Goal: Task Accomplishment & Management: Use online tool/utility

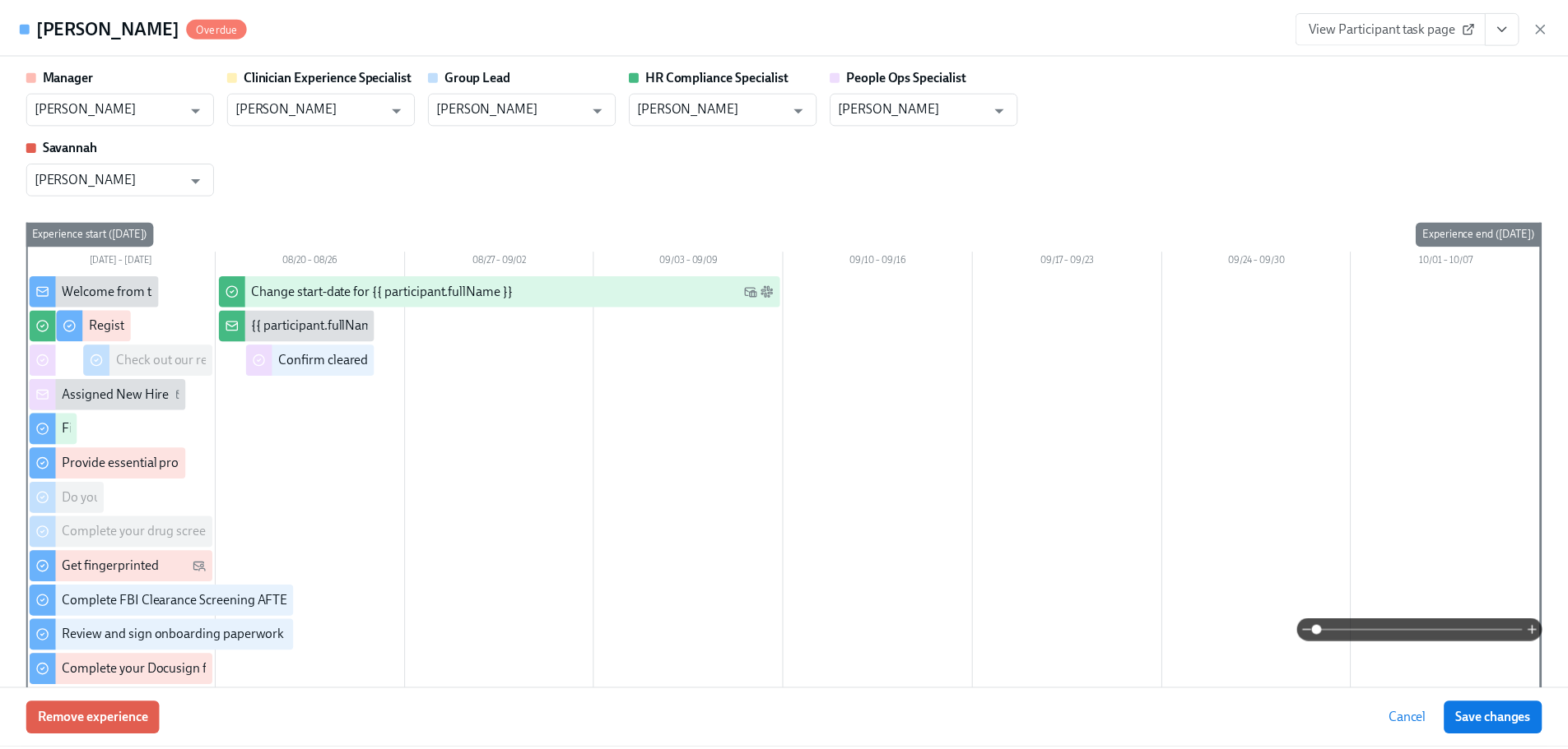
scroll to position [2634, 0]
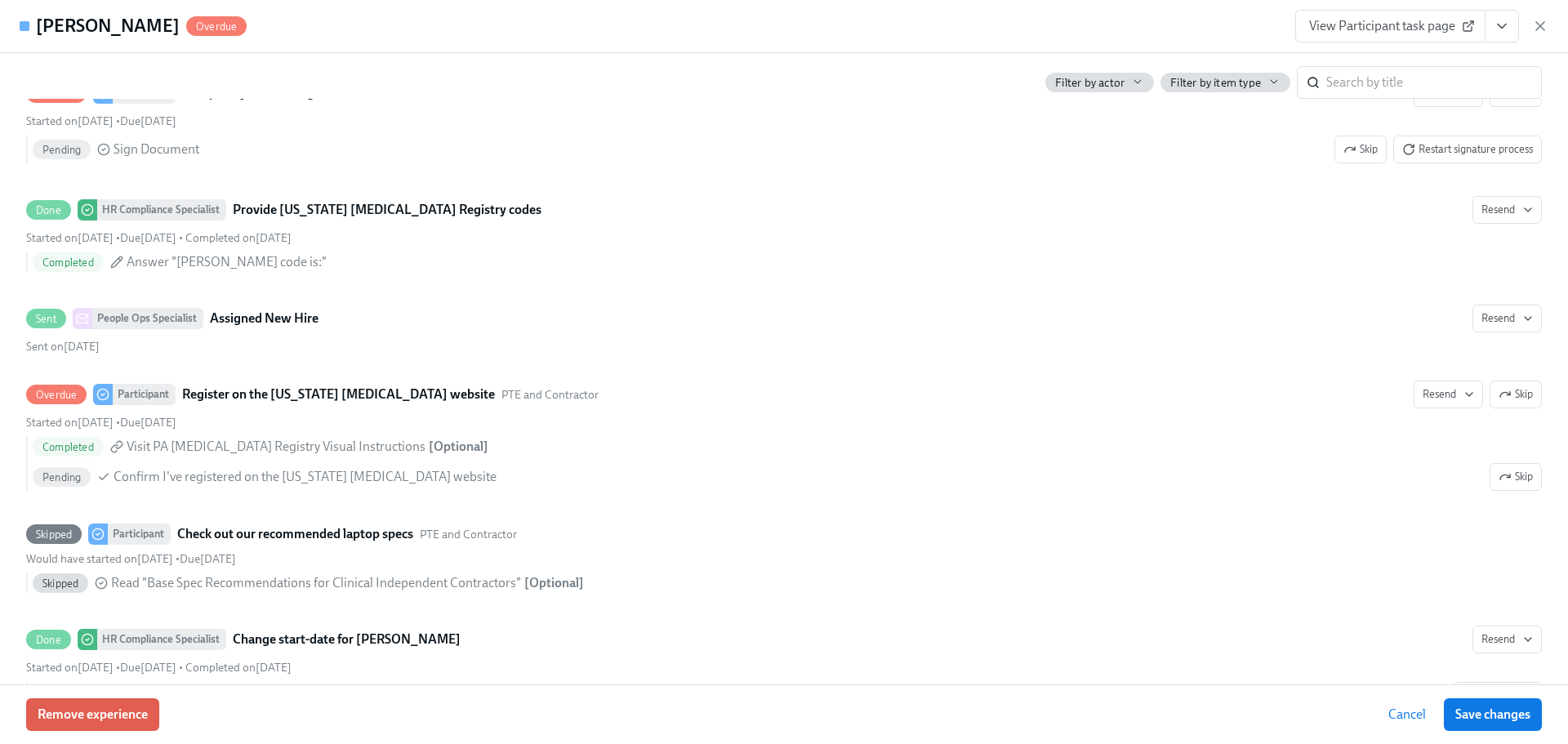
click at [1539, 34] on div "View Participant task page" at bounding box center [1422, 26] width 253 height 32
click at [1539, 31] on icon "button" at bounding box center [1541, 26] width 17 height 17
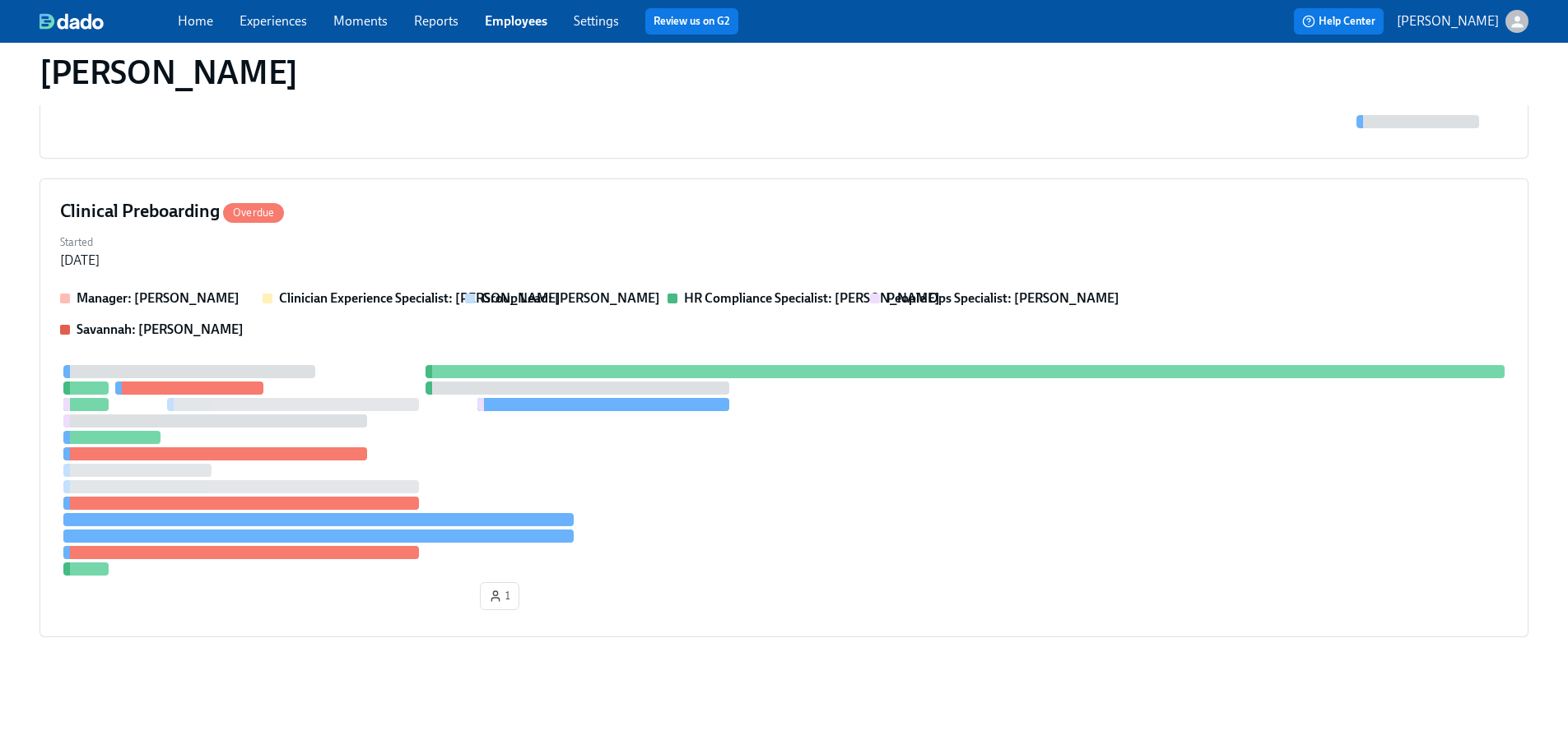
click at [504, 17] on link "Employees" at bounding box center [515, 21] width 62 height 16
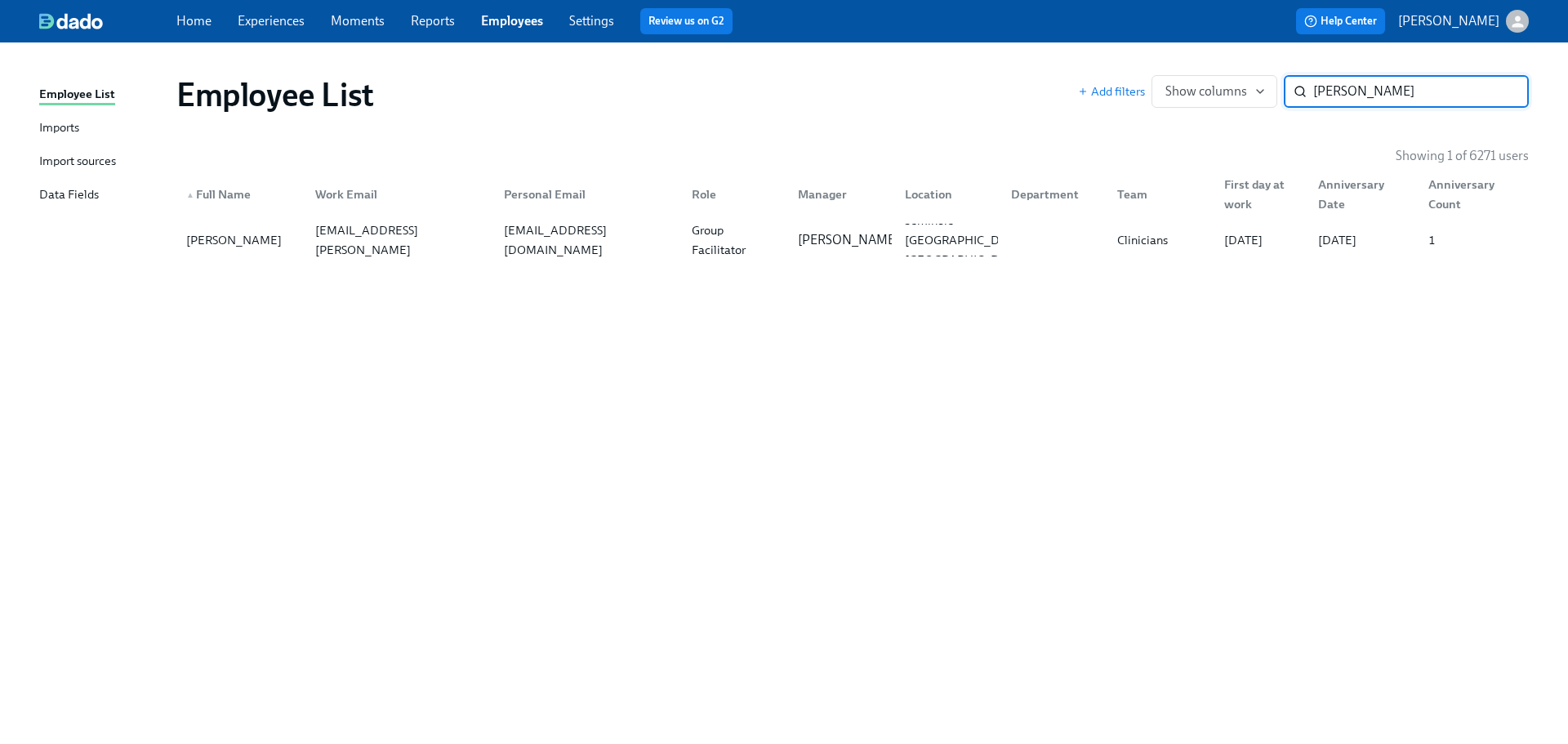
type input "[PERSON_NAME]"
click at [584, 253] on div "[EMAIL_ADDRESS][DOMAIN_NAME]" at bounding box center [584, 239] width 187 height 32
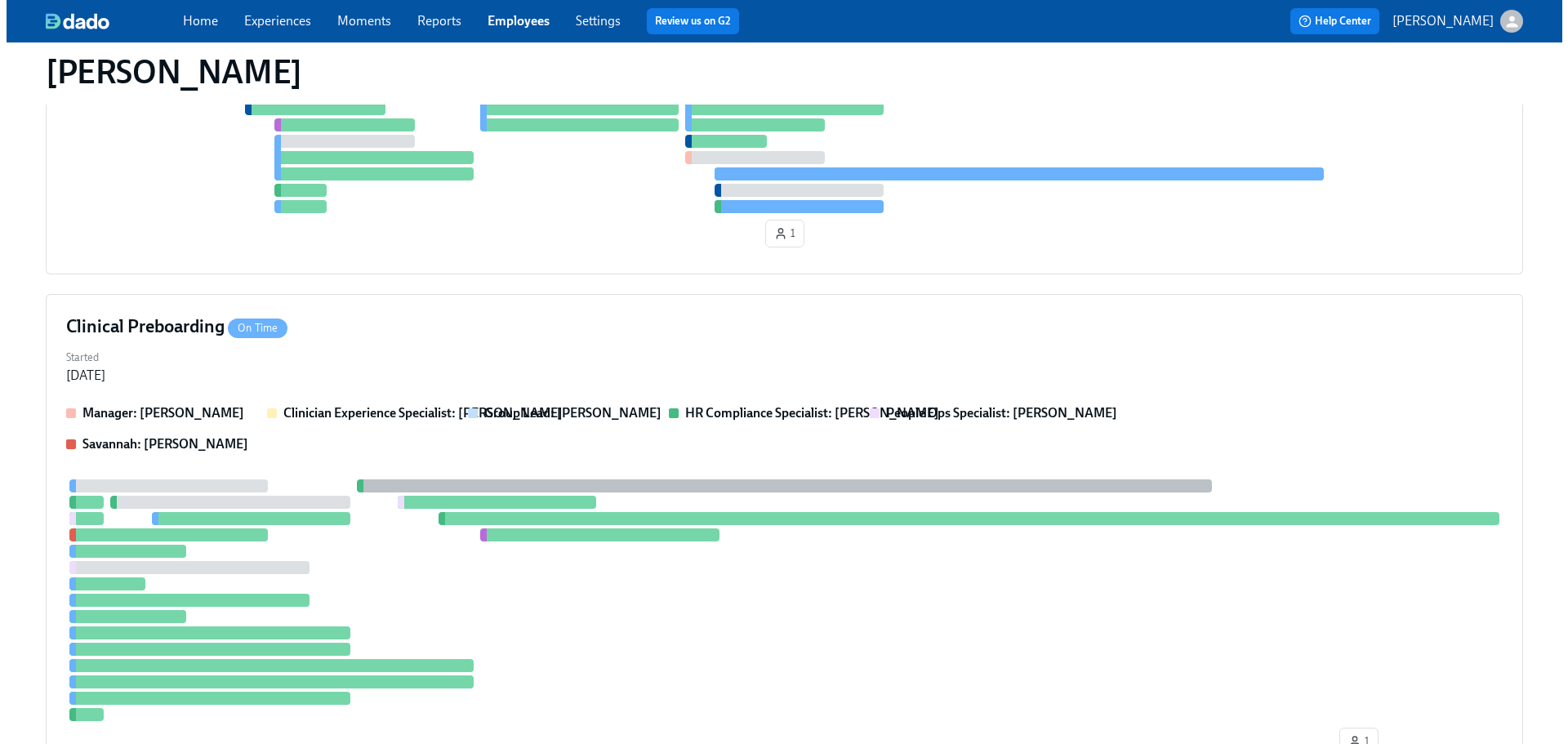
scroll to position [44, 0]
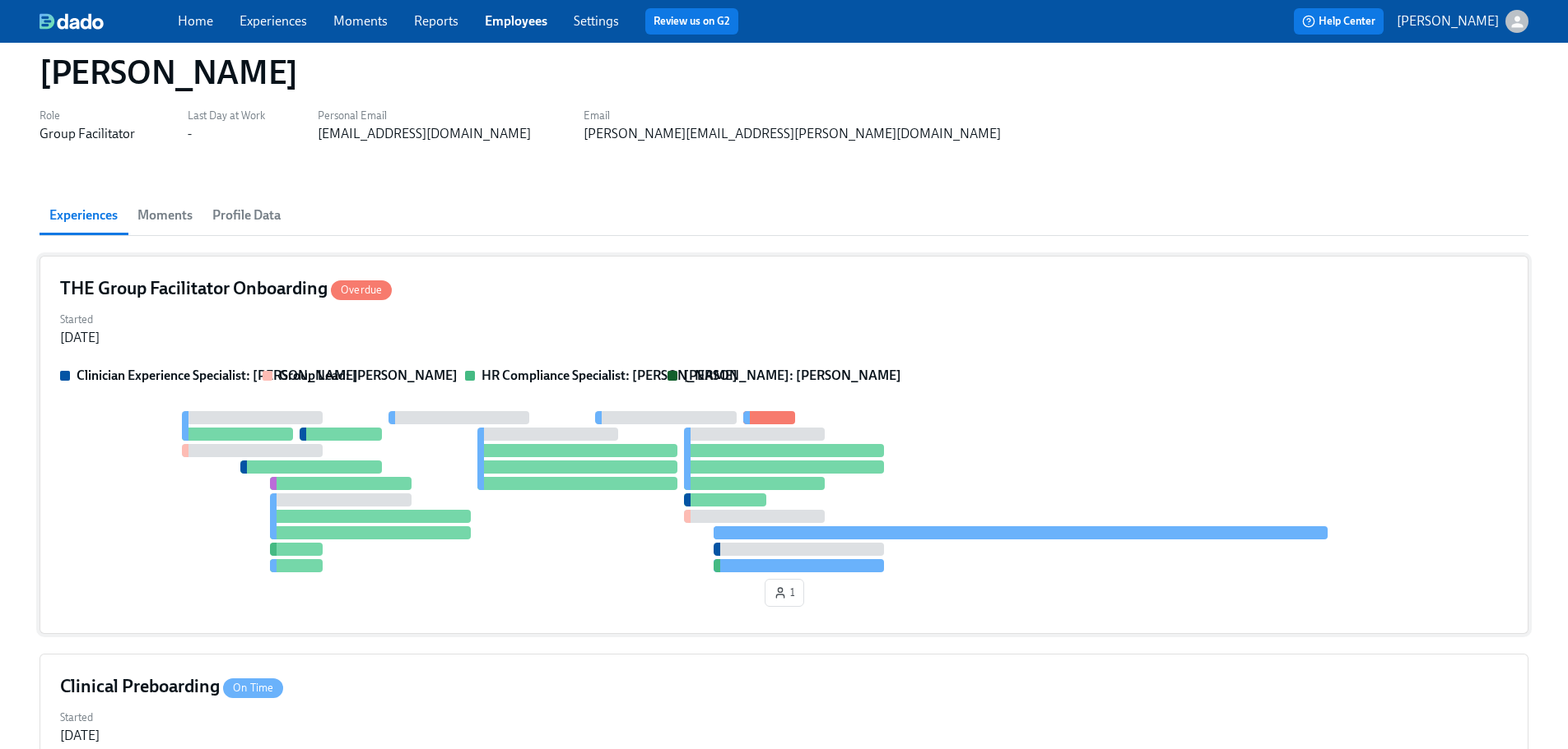
click at [798, 307] on div "Started [DATE]" at bounding box center [784, 327] width 1447 height 40
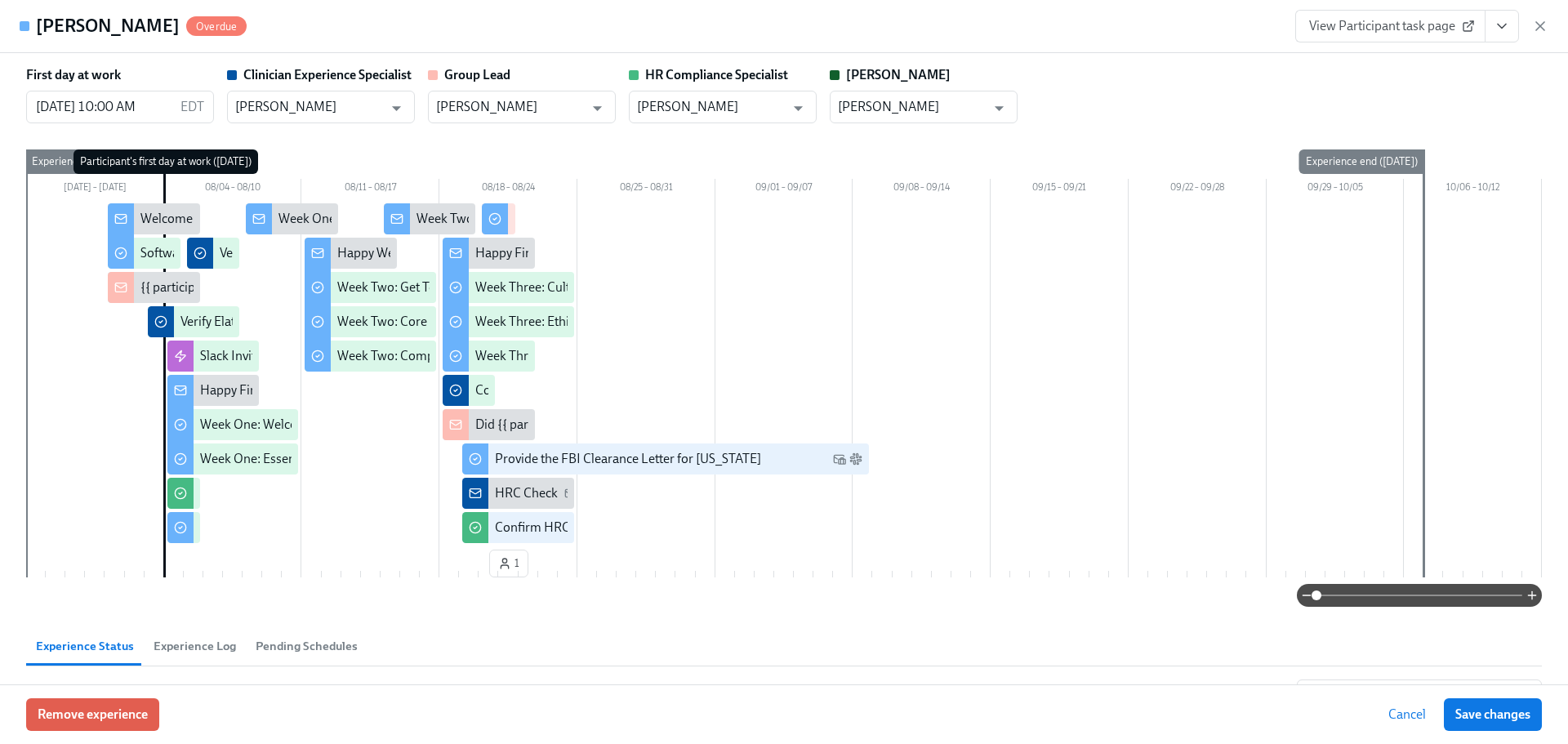
click at [1502, 31] on icon "View task page" at bounding box center [1501, 26] width 17 height 17
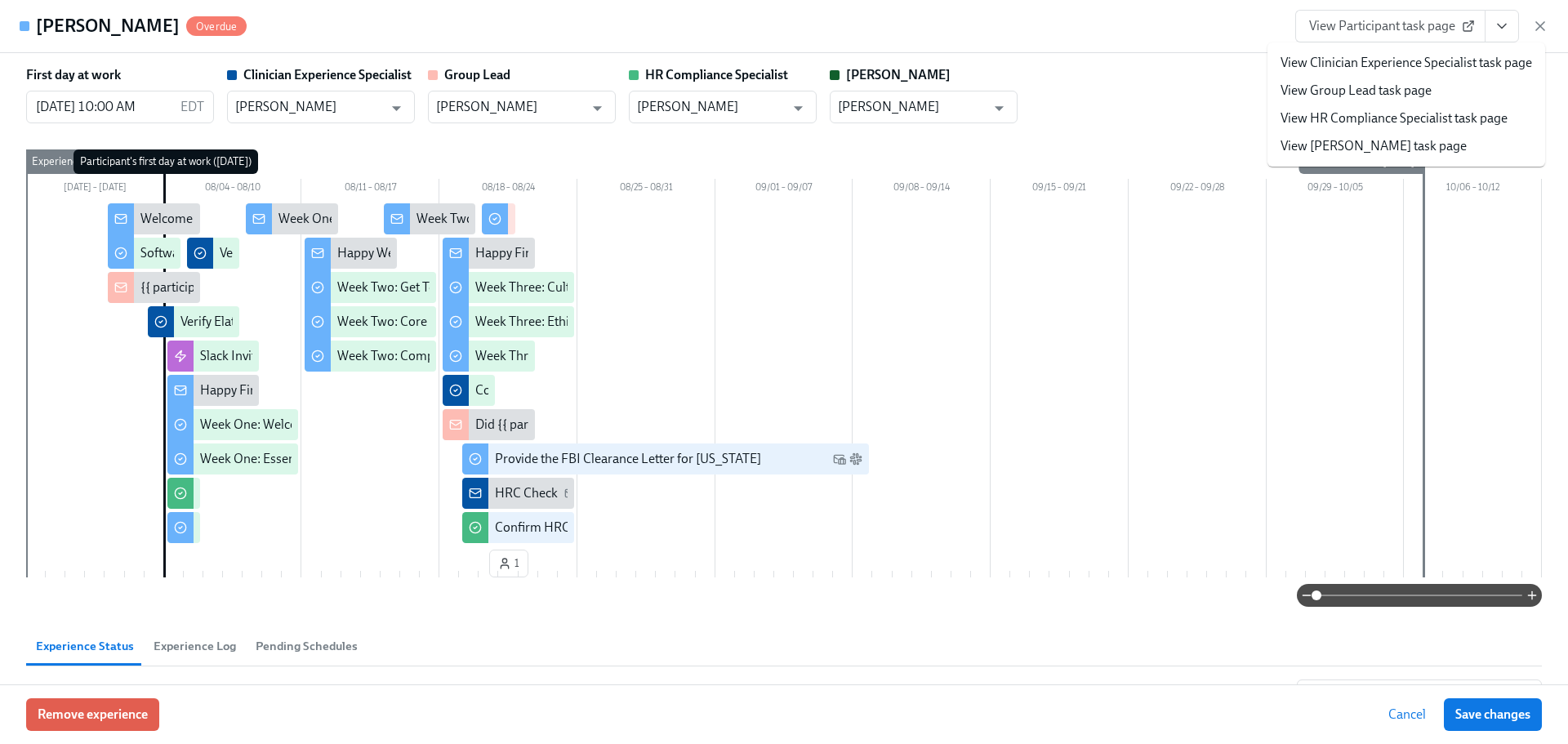
click at [1422, 123] on link "View HR Compliance Specialist task page" at bounding box center [1393, 119] width 227 height 18
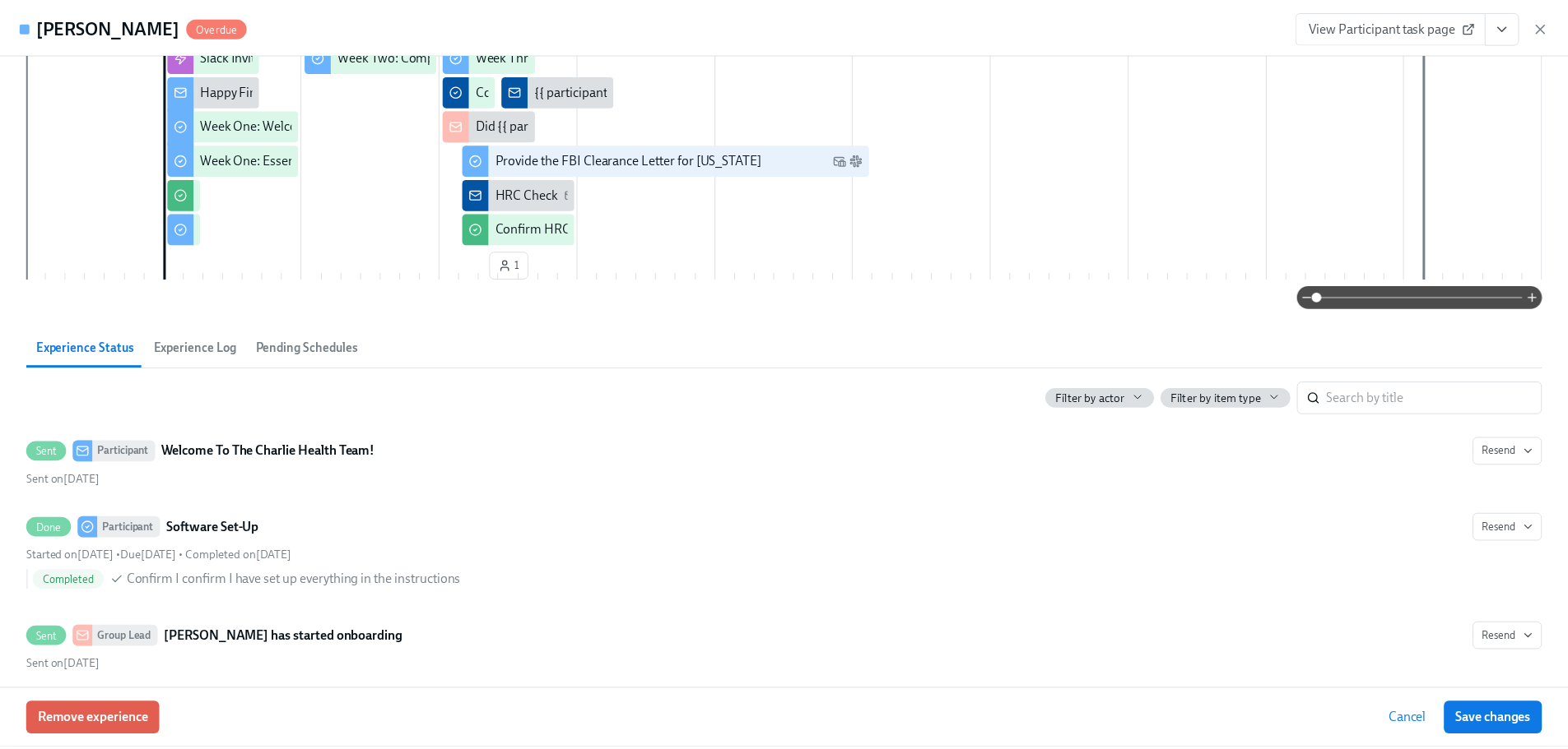
scroll to position [0, 0]
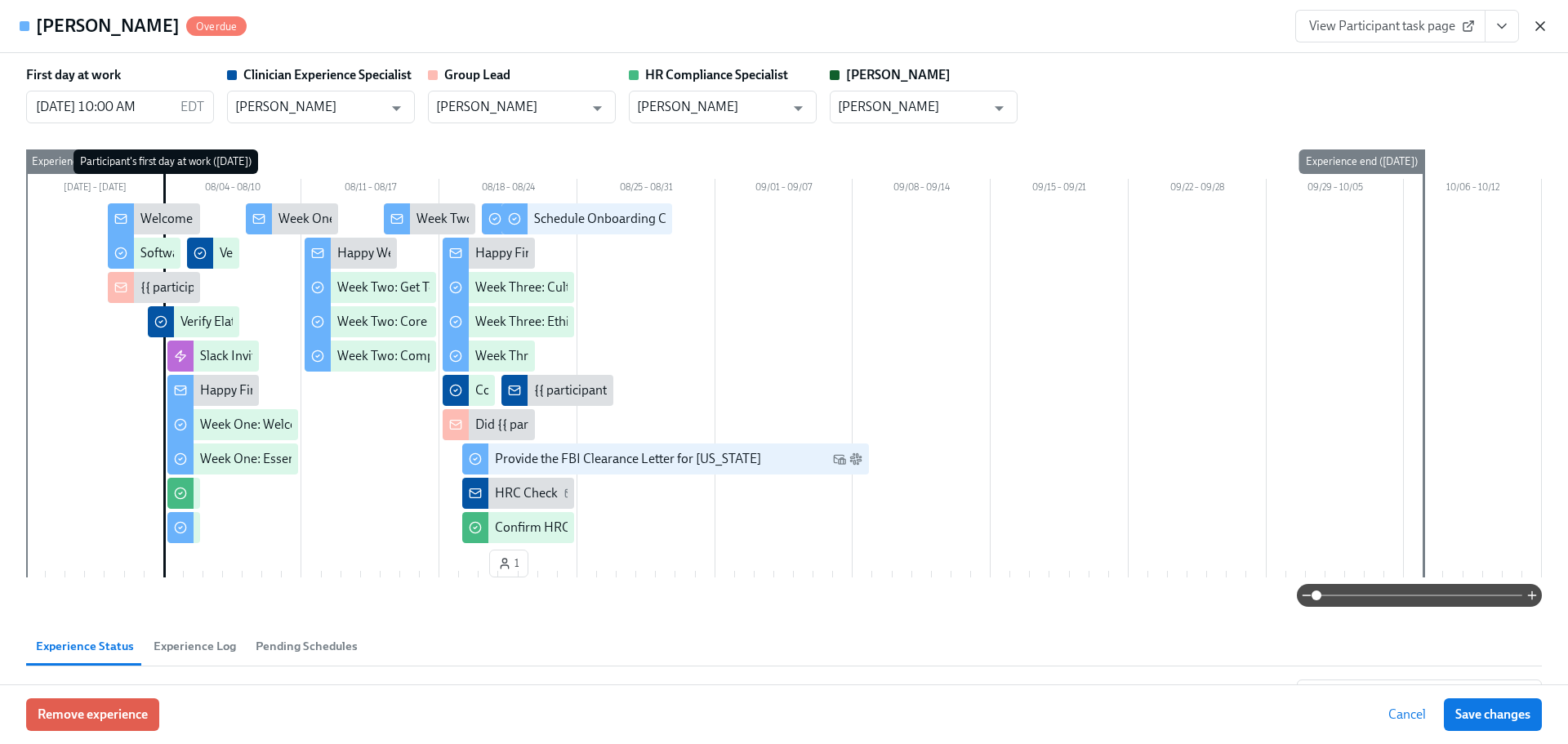
click at [1538, 28] on icon "button" at bounding box center [1541, 26] width 8 height 8
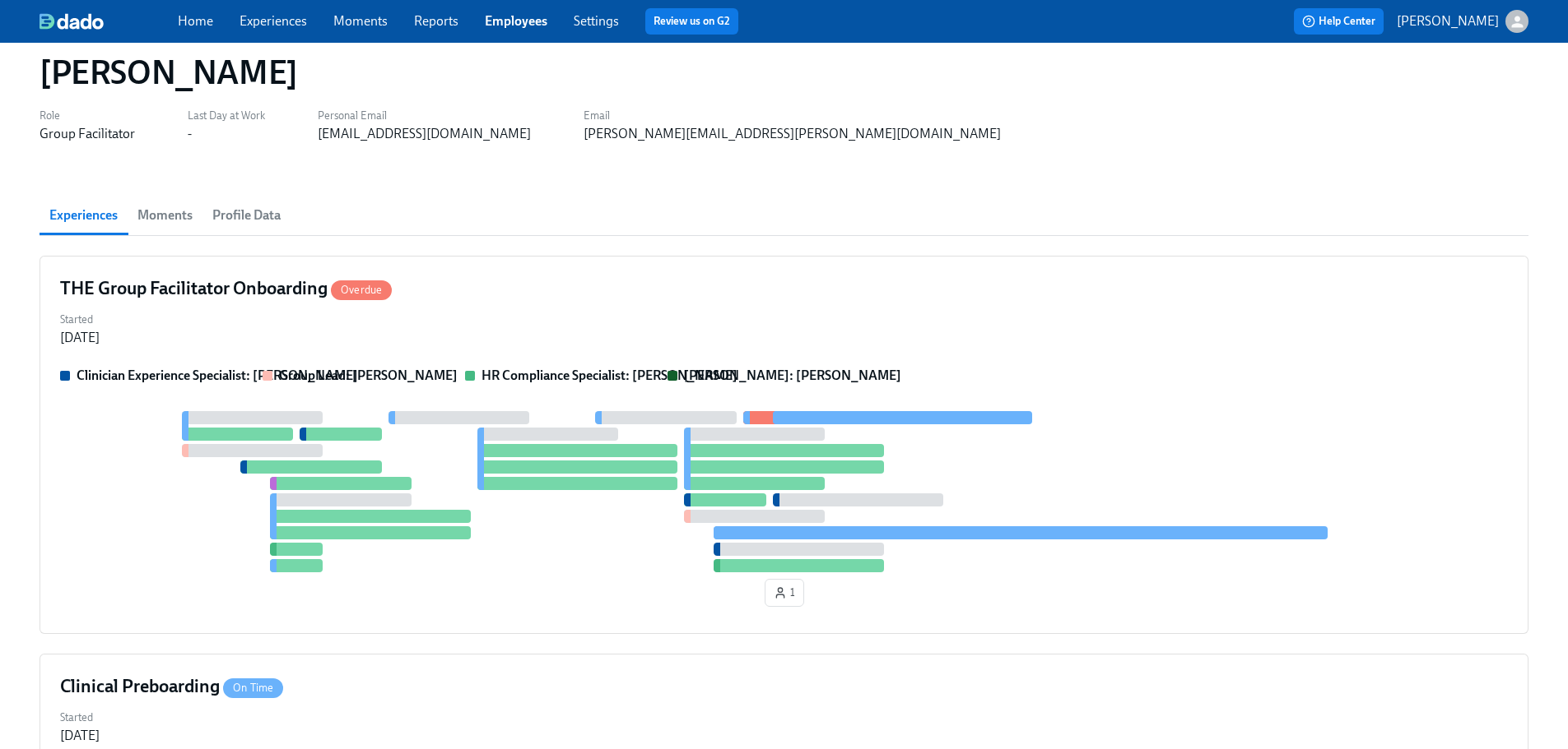
click at [506, 22] on link "Employees" at bounding box center [515, 21] width 62 height 16
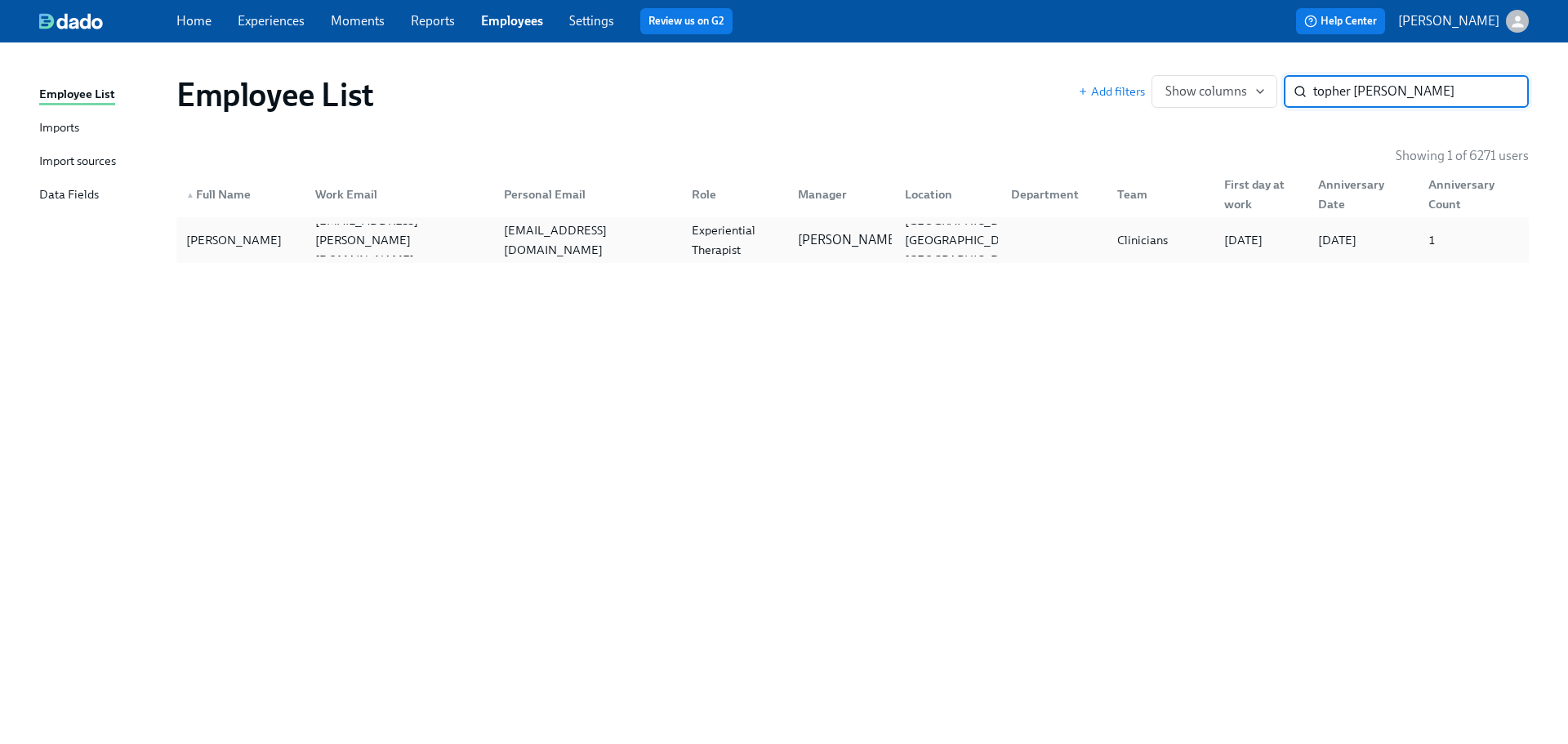
type input "topher [PERSON_NAME]"
click at [682, 249] on div "Experiential Therapist" at bounding box center [732, 239] width 106 height 32
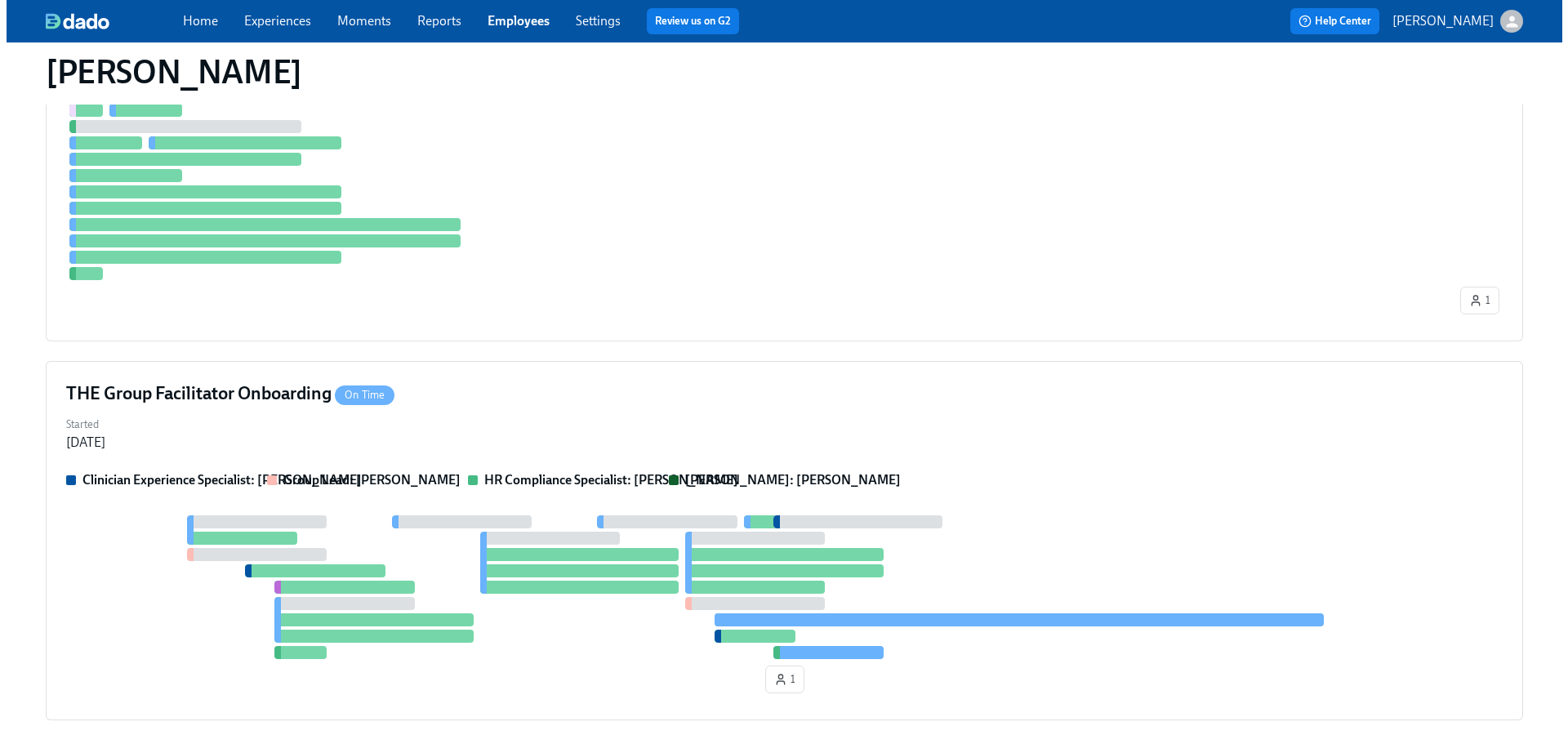
scroll to position [730, 0]
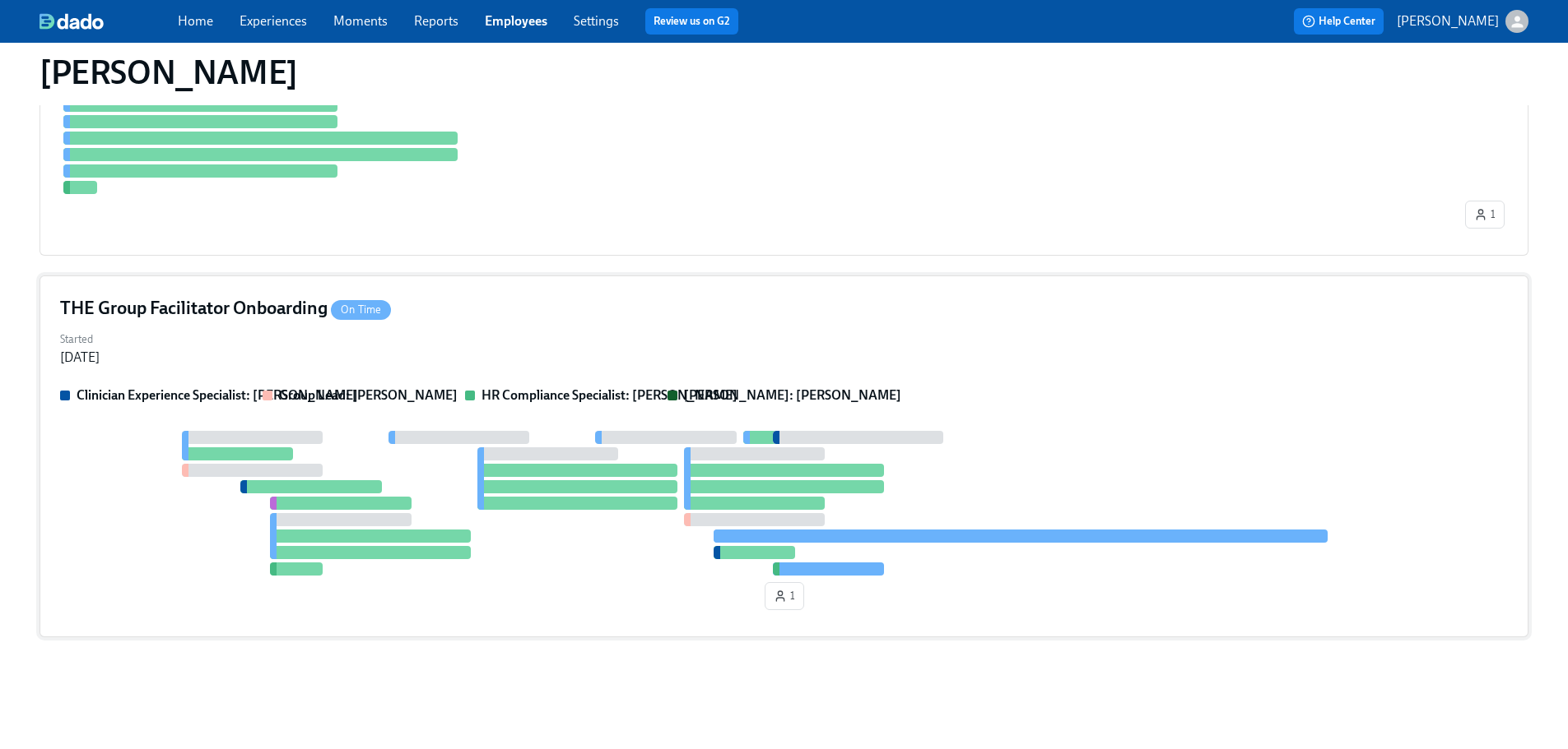
click at [1139, 420] on div "Clinician Experience Specialist: [PERSON_NAME] Group Lead: [PERSON_NAME] HR Com…" at bounding box center [784, 501] width 1447 height 230
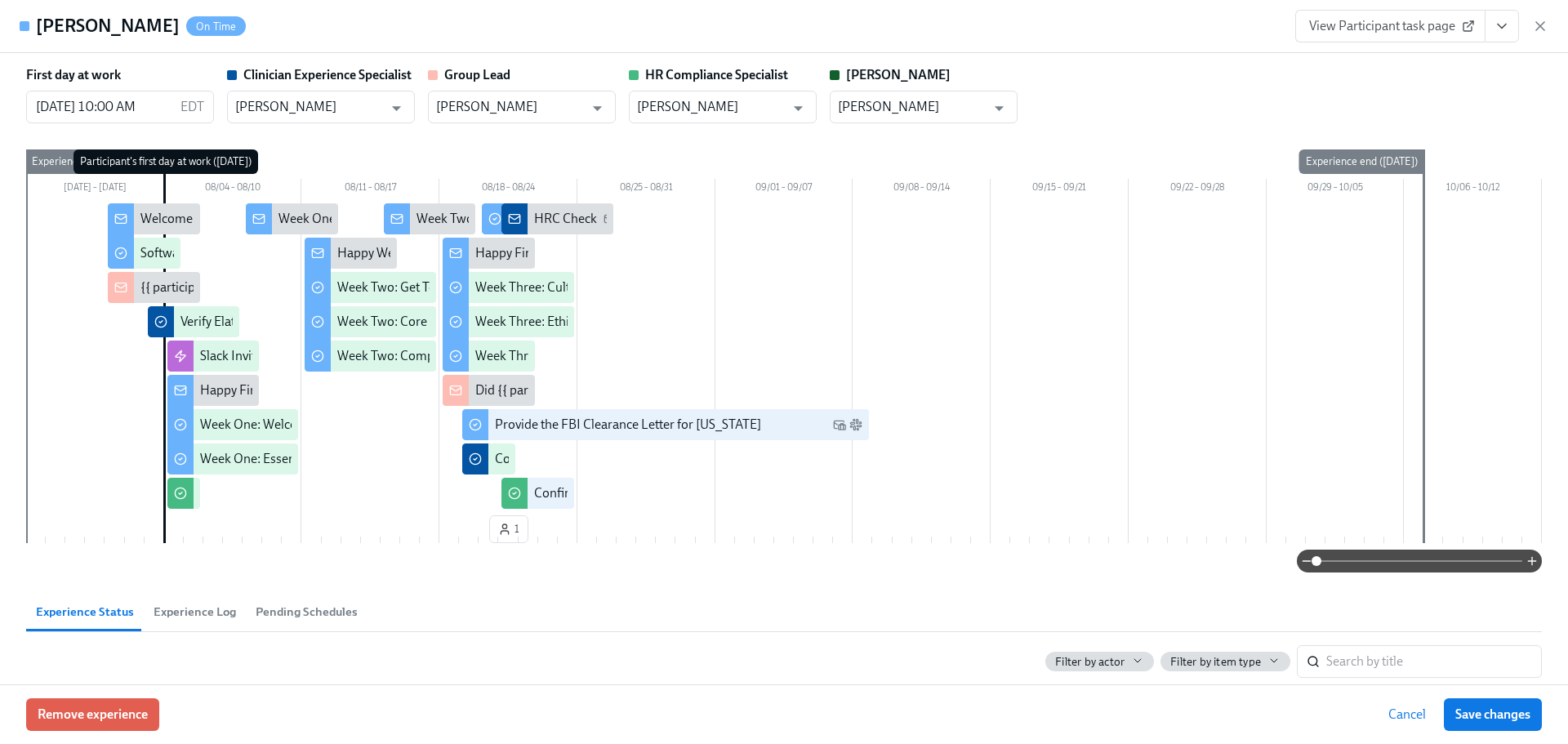
click at [1503, 27] on icon "View task page" at bounding box center [1502, 27] width 8 height 4
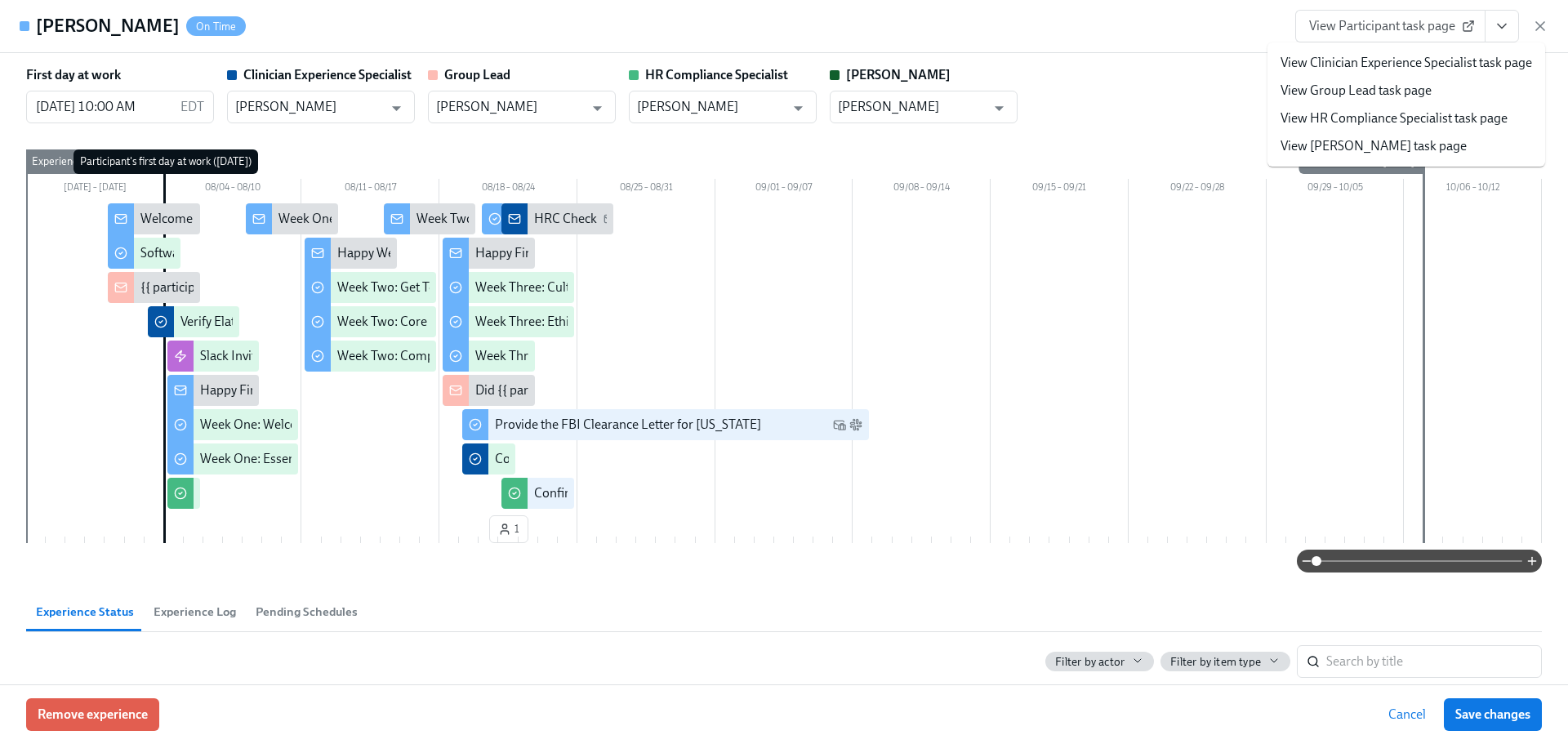
click at [1454, 122] on link "View HR Compliance Specialist task page" at bounding box center [1393, 119] width 227 height 18
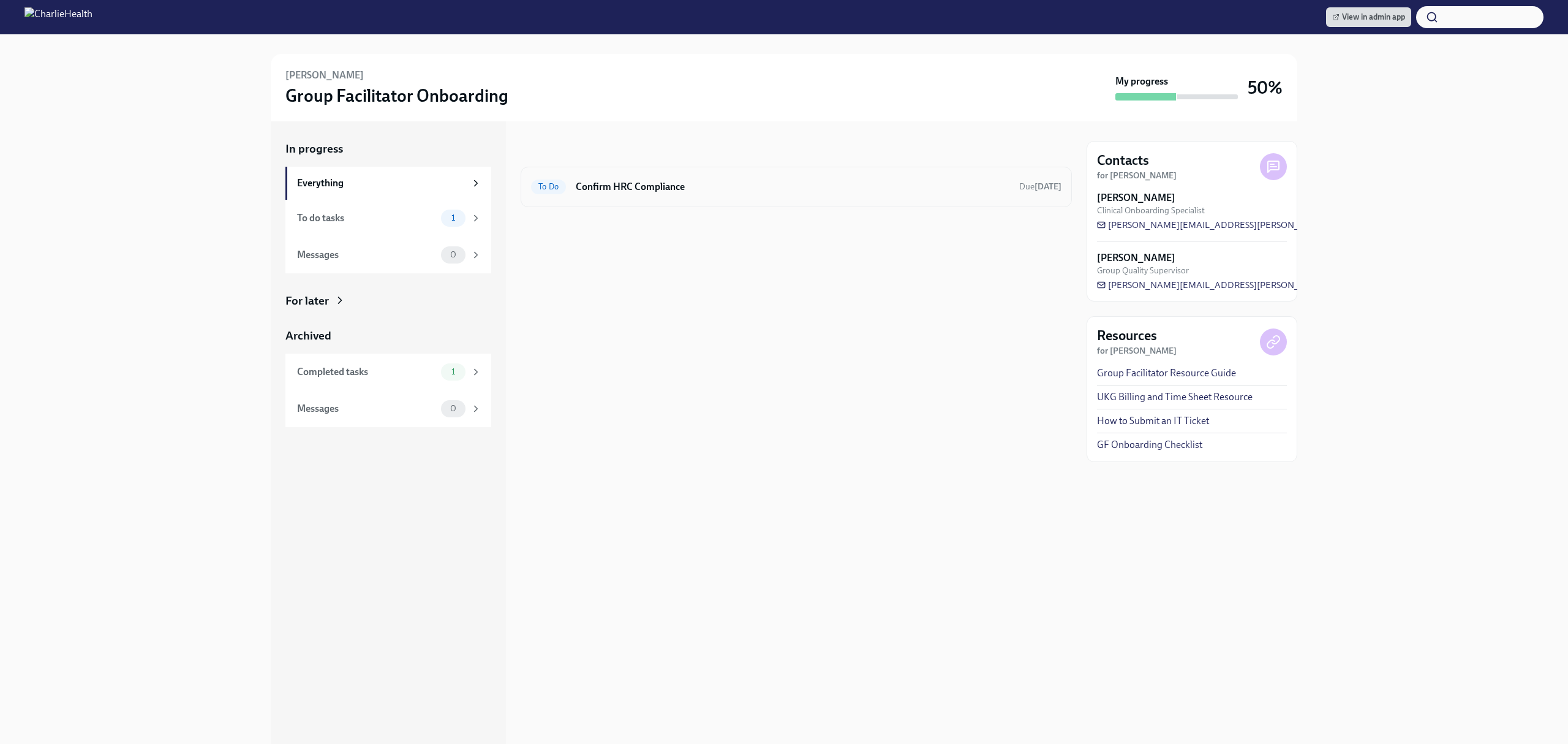
click at [770, 185] on h6 "Confirm HRC Compliance" at bounding box center [792, 187] width 433 height 13
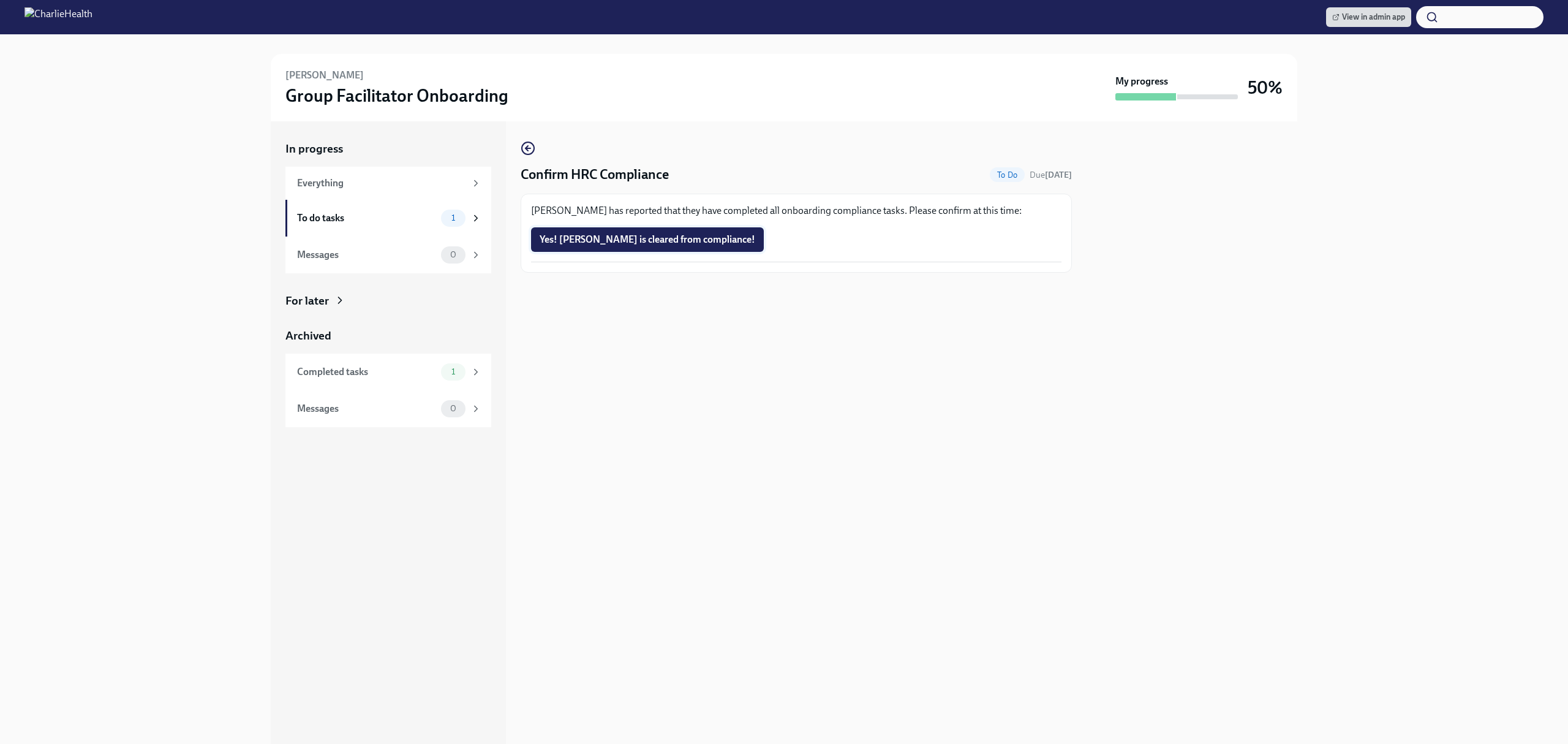
click at [626, 243] on span "Yes! [PERSON_NAME] is cleared from compliance!" at bounding box center [647, 239] width 216 height 13
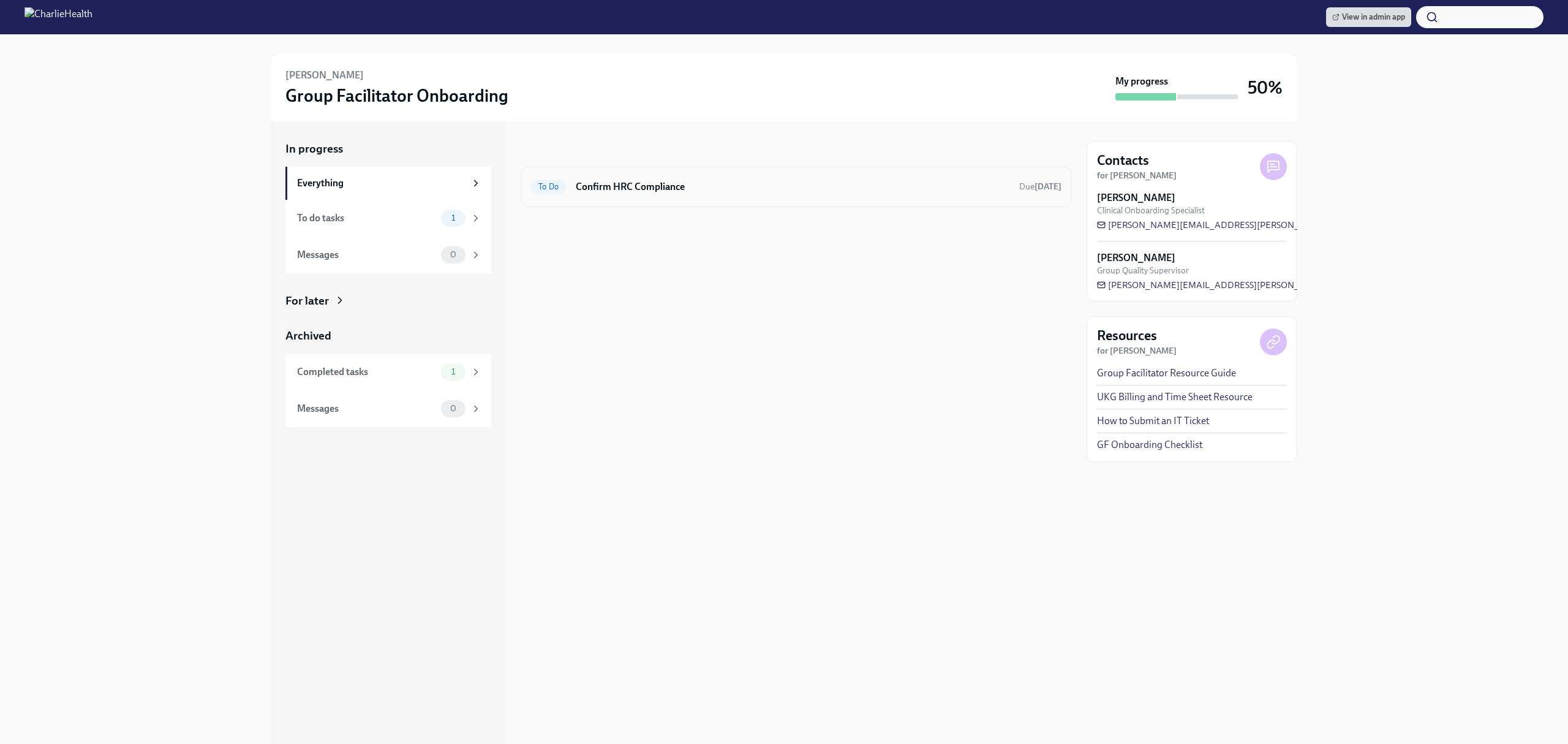
click at [731, 194] on div "To Do Confirm HRC Compliance Due in 3 days" at bounding box center [796, 187] width 531 height 20
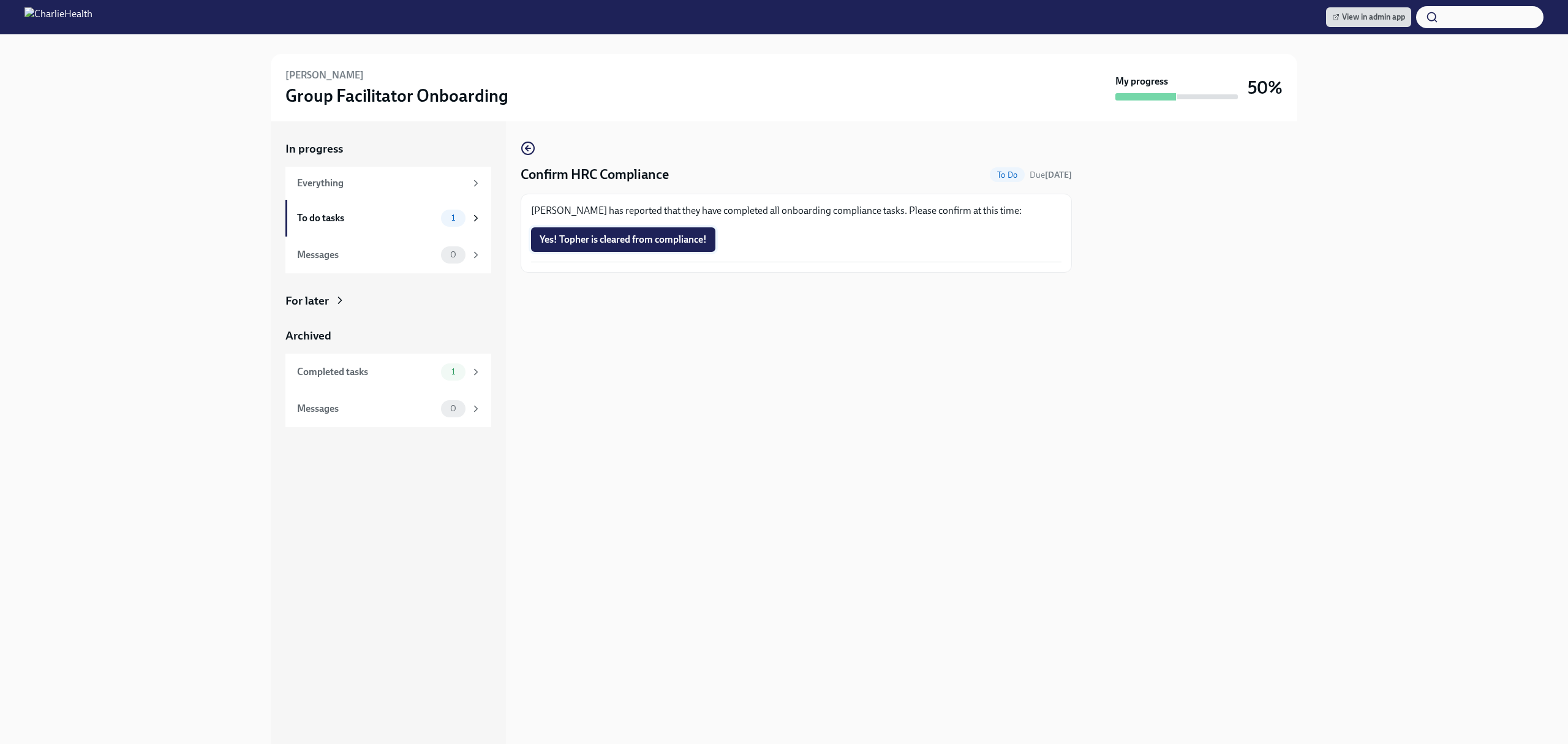
click at [665, 241] on span "Yes! Topher is cleared from compliance!" at bounding box center [622, 239] width 167 height 13
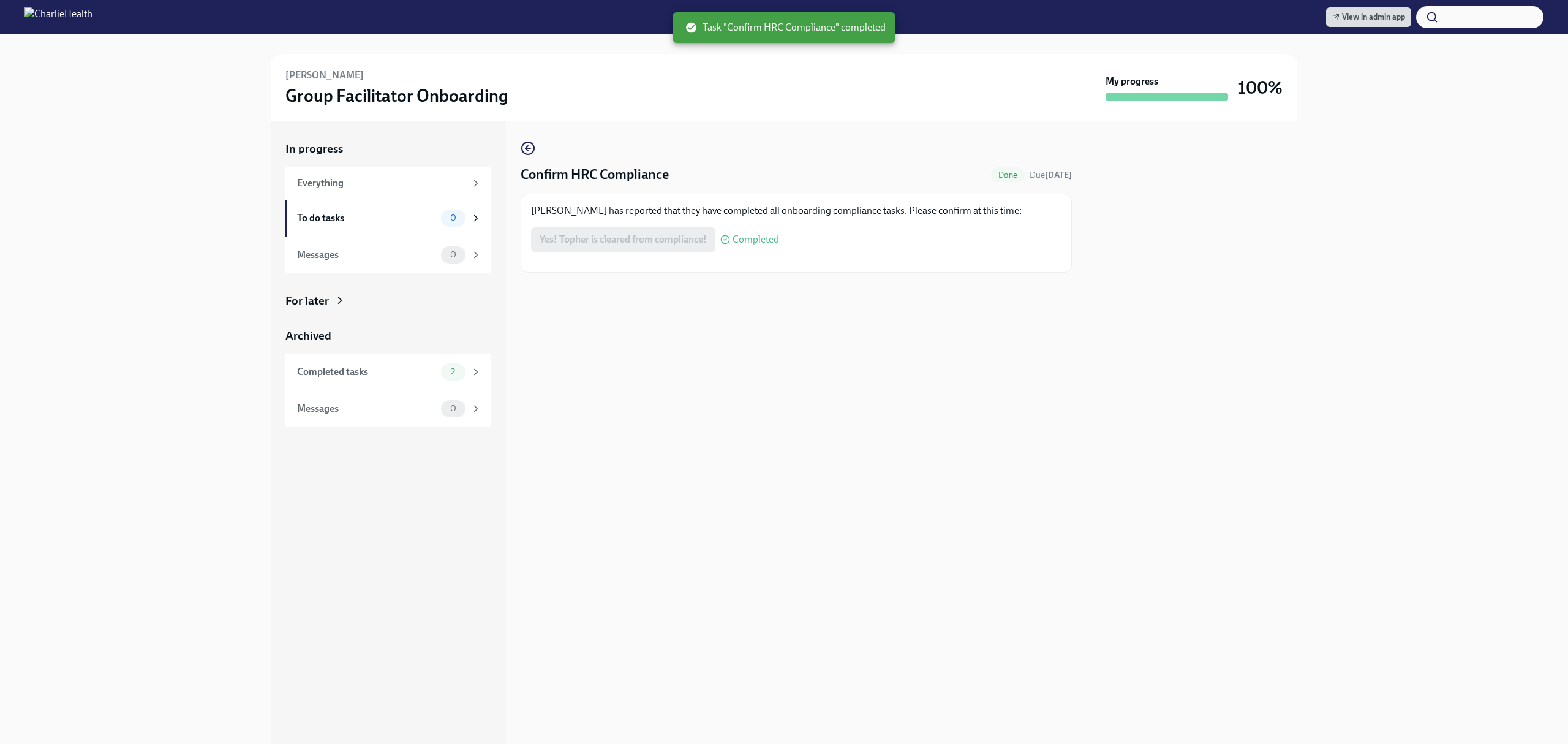
click at [777, 437] on div "Confirm HRC Compliance Done Due in 3 days Topher Scott has reported that they h…" at bounding box center [796, 433] width 551 height 623
